Goal: Navigation & Orientation: Go to known website

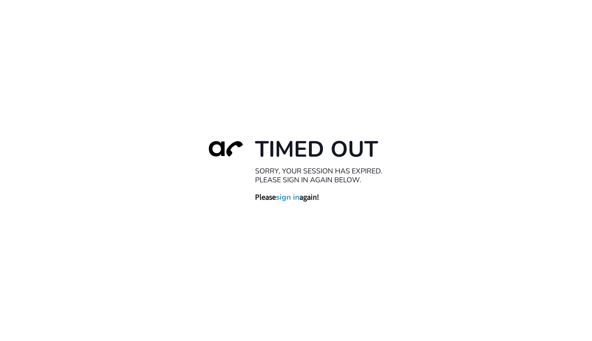
click at [290, 192] on link "sign in" at bounding box center [288, 197] width 24 height 10
click at [95, 58] on div "Timed Out Sorry, your session has expired. Please sign in again below. Please s…" at bounding box center [296, 170] width 592 height 341
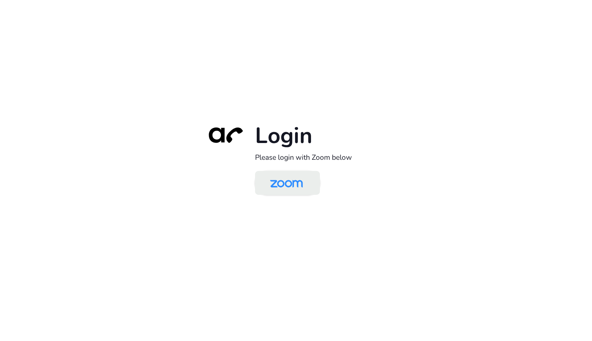
click at [297, 189] on img at bounding box center [286, 183] width 47 height 22
